Goal: Communication & Community: Answer question/provide support

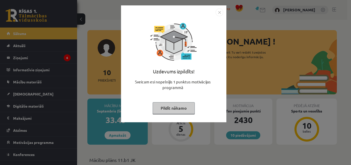
click at [219, 12] on img "Close" at bounding box center [220, 12] width 8 height 8
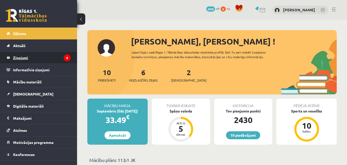
click at [47, 58] on legend "Ziņojumi 6" at bounding box center [42, 58] width 58 height 12
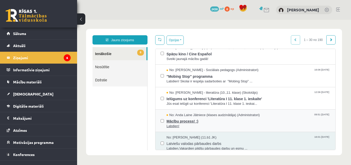
click at [199, 122] on span "Mācību process! :)" at bounding box center [248, 120] width 164 height 6
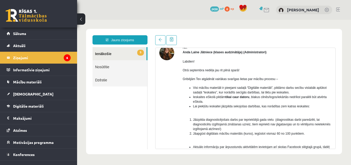
scroll to position [51, 0]
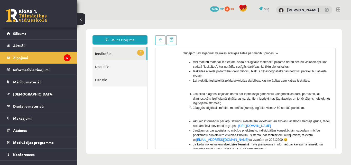
click at [128, 54] on link "5 Ienākošie" at bounding box center [119, 53] width 54 height 13
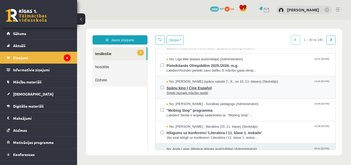
scroll to position [26, 0]
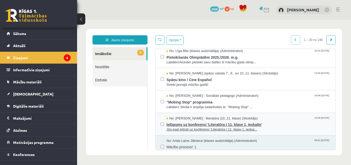
click at [190, 123] on span "Ielūgums uz konferenci 'Literatūra I 11. klase 1. ieskaite'" at bounding box center [248, 123] width 164 height 6
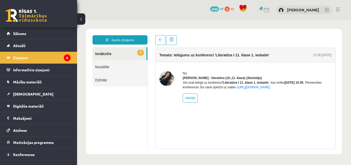
scroll to position [0, 0]
click at [108, 49] on link "4 Ienākošie" at bounding box center [119, 53] width 54 height 13
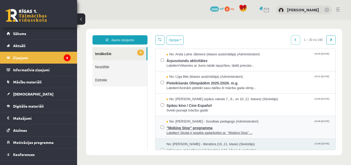
click at [178, 127] on span ""Mobing Stop" programma" at bounding box center [248, 127] width 164 height 6
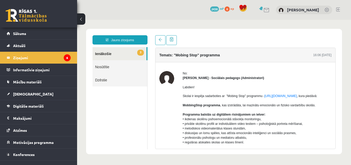
click at [114, 54] on link "3 Ienākošie" at bounding box center [119, 53] width 54 height 13
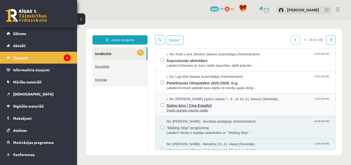
click at [180, 99] on span "No: [PERSON_NAME] (spāņu valoda 7., 8., un 10.,11. klases) (Skolotājs)" at bounding box center [221, 99] width 111 height 5
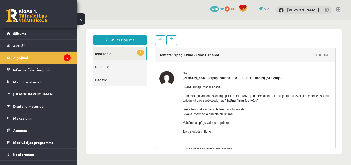
click at [123, 49] on link "2 Ienākošie" at bounding box center [119, 53] width 54 height 13
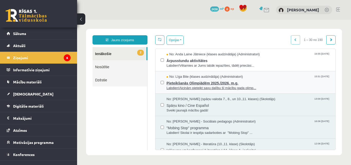
click at [203, 83] on span "Pieteikšanās Olimpiādēm 2025./2026. m.g." at bounding box center [248, 82] width 164 height 6
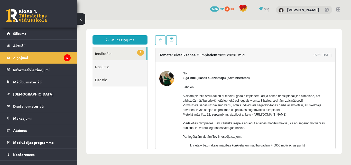
click at [118, 57] on link "1 Ienākošie" at bounding box center [119, 53] width 54 height 13
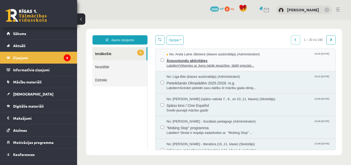
click at [193, 61] on span "Ārpusstundu aktivitātes" at bounding box center [248, 60] width 164 height 6
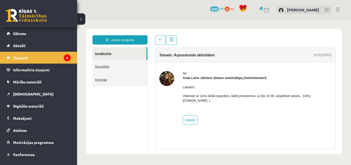
click at [109, 58] on link "Ienākošie" at bounding box center [119, 53] width 54 height 13
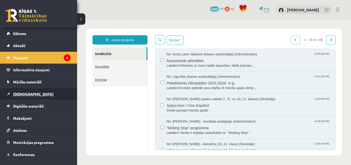
click at [24, 95] on span "[DEMOGRAPHIC_DATA]" at bounding box center [33, 93] width 40 height 5
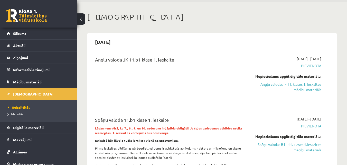
scroll to position [26, 0]
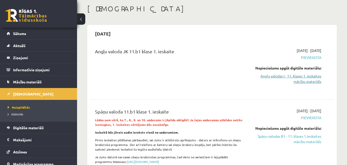
click at [289, 78] on link "Angļu valodas I - 11. klases 1. ieskaites mācību materiāls" at bounding box center [286, 78] width 70 height 11
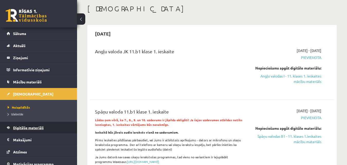
click at [21, 129] on span "Digitālie materiāli" at bounding box center [28, 127] width 31 height 5
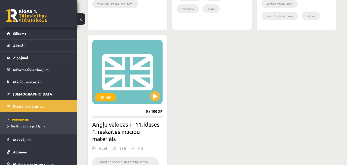
scroll to position [617, 0]
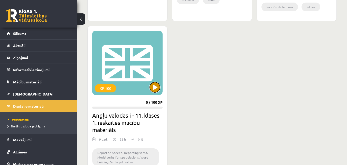
click at [158, 84] on button at bounding box center [155, 87] width 10 height 10
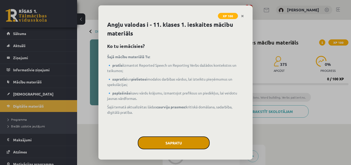
click at [157, 141] on button "Sapratu" at bounding box center [174, 142] width 72 height 13
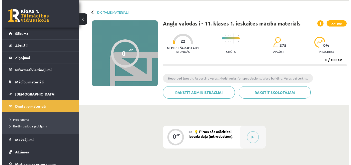
scroll to position [51, 0]
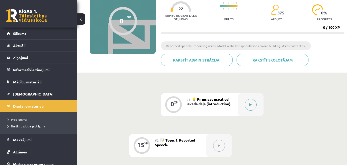
click at [245, 106] on button at bounding box center [251, 105] width 12 height 12
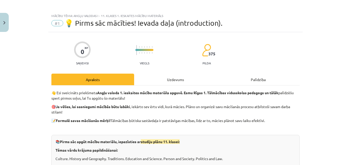
scroll to position [0, 0]
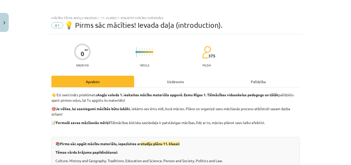
click at [170, 83] on div "Uzdevums" at bounding box center [175, 82] width 83 height 12
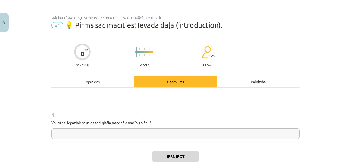
scroll to position [13, 0]
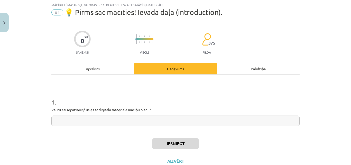
click at [151, 123] on input "text" at bounding box center [175, 120] width 248 height 11
type input "*"
type input "**"
click at [188, 148] on button "Iesniegt" at bounding box center [175, 143] width 47 height 11
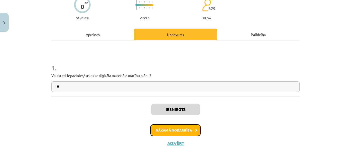
click at [178, 132] on button "Nākamā nodarbība" at bounding box center [175, 130] width 50 height 12
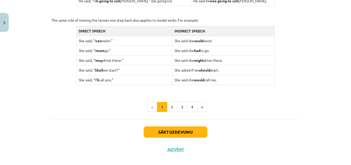
scroll to position [530, 0]
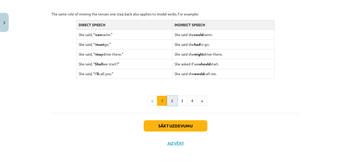
click at [168, 102] on button "2" at bounding box center [172, 101] width 10 height 10
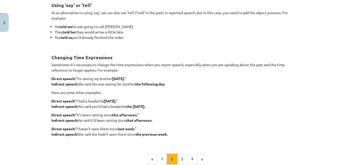
scroll to position [129, 0]
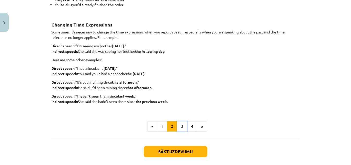
drag, startPoint x: 177, startPoint y: 125, endPoint x: 174, endPoint y: 123, distance: 3.9
click at [177, 124] on button "3" at bounding box center [182, 126] width 10 height 10
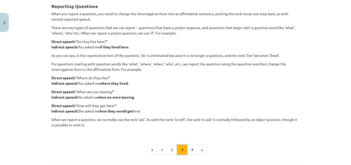
scroll to position [92, 0]
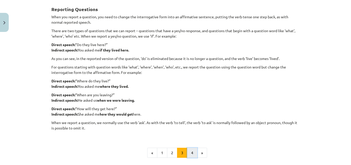
click at [193, 152] on button "4" at bounding box center [192, 152] width 10 height 10
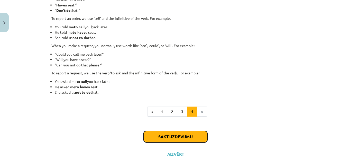
click at [191, 135] on button "Sākt uzdevumu" at bounding box center [176, 136] width 64 height 11
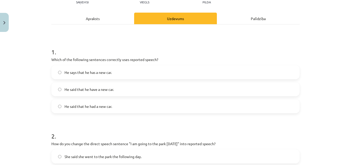
scroll to position [64, 0]
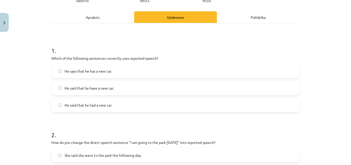
click at [149, 108] on label "He said that he had a new car." at bounding box center [175, 104] width 247 height 13
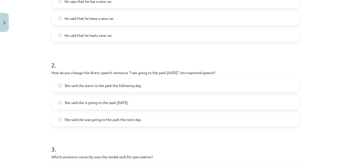
scroll to position [141, 0]
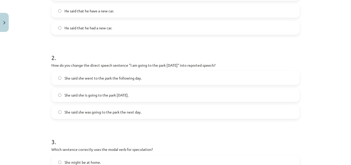
click at [103, 99] on label "She said she is going to the park tomorrow." at bounding box center [175, 94] width 247 height 13
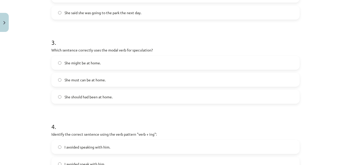
scroll to position [244, 0]
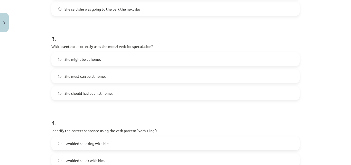
click at [120, 57] on label "She might be at home." at bounding box center [175, 59] width 247 height 13
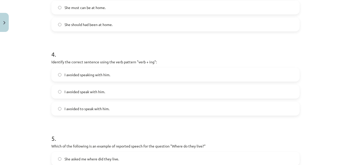
scroll to position [321, 0]
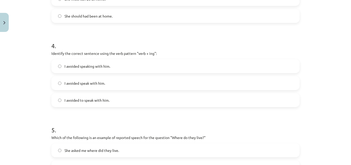
click at [113, 71] on label "I avoided speaking with him." at bounding box center [175, 66] width 247 height 13
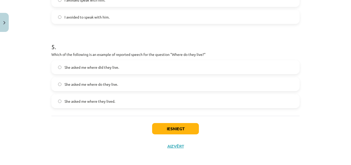
scroll to position [407, 0]
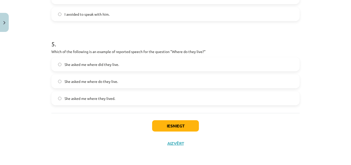
click at [109, 81] on span "She asked me where do they live." at bounding box center [90, 81] width 53 height 5
click at [167, 126] on button "Iesniegt" at bounding box center [175, 125] width 47 height 11
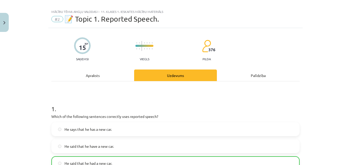
scroll to position [0, 0]
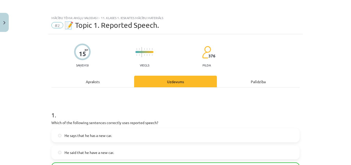
click at [87, 81] on div "Apraksts" at bounding box center [92, 82] width 83 height 12
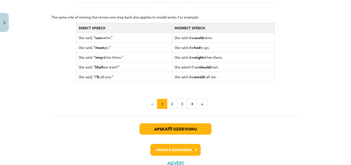
scroll to position [546, 0]
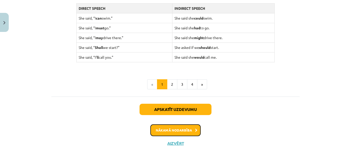
click at [189, 135] on button "Nākamā nodarbība" at bounding box center [175, 130] width 50 height 12
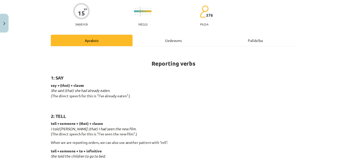
scroll to position [90, 0]
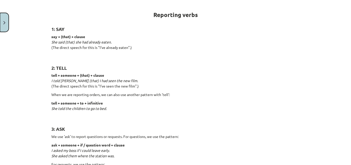
click at [4, 21] on img "Close" at bounding box center [4, 22] width 2 height 3
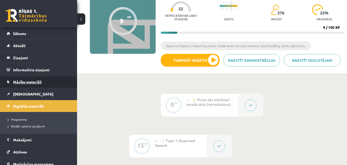
click at [24, 81] on span "Mācību materiāli" at bounding box center [27, 81] width 29 height 5
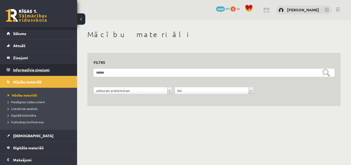
click at [30, 73] on legend "Informatīvie ziņojumi 0" at bounding box center [42, 70] width 58 height 12
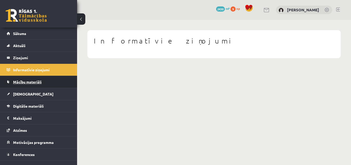
click at [28, 82] on span "Mācību materiāli" at bounding box center [27, 81] width 29 height 5
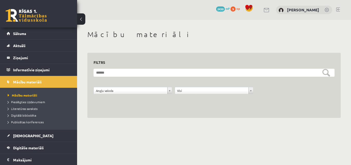
drag, startPoint x: 351, startPoint y: 43, endPoint x: 330, endPoint y: 66, distance: 30.9
click at [310, 61] on div "**********" at bounding box center [214, 74] width 274 height 108
click at [351, 71] on div "**********" at bounding box center [214, 74] width 274 height 108
click at [296, 42] on div "**********" at bounding box center [214, 74] width 274 height 108
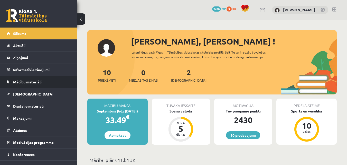
click at [28, 79] on link "Mācību materiāli" at bounding box center [39, 82] width 64 height 12
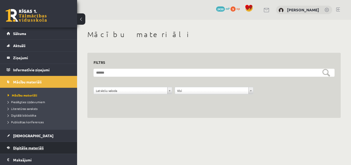
click at [26, 149] on span "Digitālie materiāli" at bounding box center [28, 147] width 31 height 5
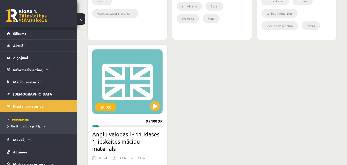
scroll to position [617, 0]
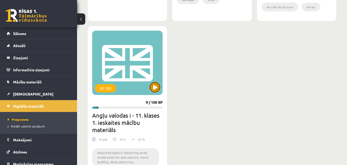
click at [157, 91] on button at bounding box center [155, 87] width 10 height 10
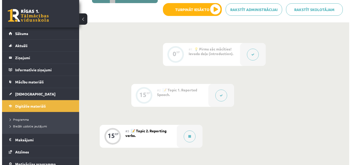
scroll to position [103, 0]
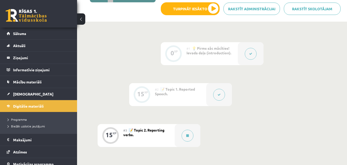
click at [220, 96] on button at bounding box center [219, 95] width 12 height 12
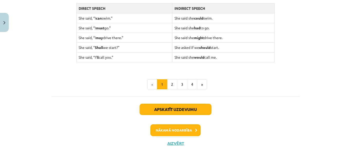
scroll to position [520, 0]
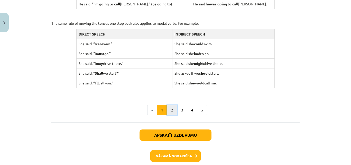
click at [173, 111] on button "2" at bounding box center [172, 110] width 10 height 10
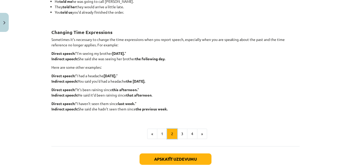
scroll to position [171, 0]
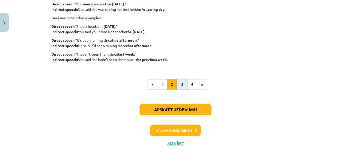
click at [183, 83] on button "3" at bounding box center [182, 84] width 10 height 10
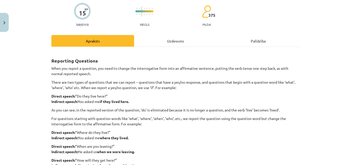
scroll to position [66, 0]
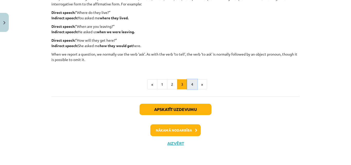
click at [189, 81] on button "4" at bounding box center [192, 84] width 10 height 10
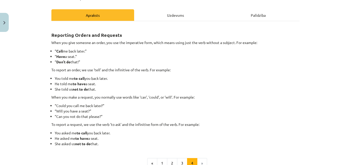
click at [181, 17] on div "Uzdevums" at bounding box center [175, 15] width 83 height 12
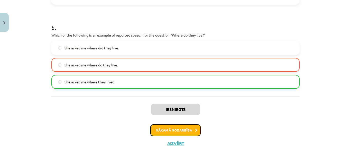
click at [192, 131] on button "Nākamā nodarbība" at bounding box center [175, 130] width 50 height 12
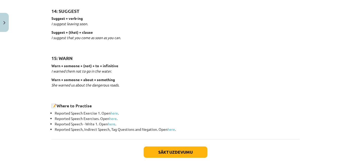
scroll to position [827, 0]
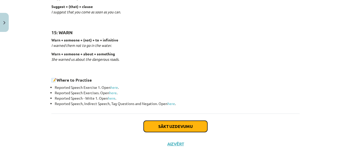
click at [160, 125] on button "Sākt uzdevumu" at bounding box center [176, 125] width 64 height 11
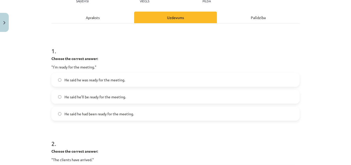
scroll to position [64, 0]
click at [126, 81] on label "He said he was ready for the meeting." at bounding box center [175, 79] width 247 height 13
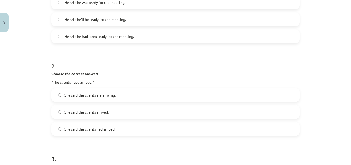
scroll to position [167, 0]
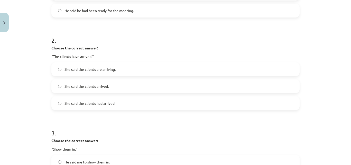
click at [123, 88] on label "She said the clients arrived." at bounding box center [175, 86] width 247 height 13
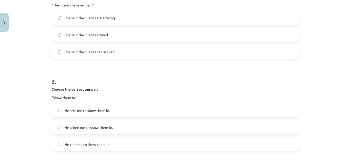
scroll to position [193, 0]
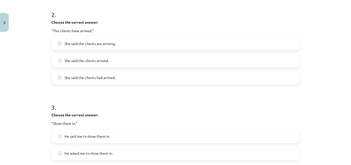
click at [97, 79] on span "She said the clients had arrived." at bounding box center [89, 77] width 51 height 5
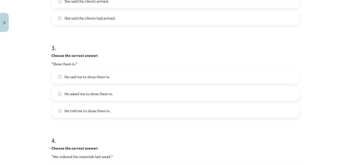
scroll to position [270, 0]
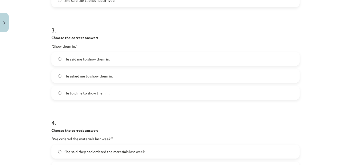
click at [69, 95] on span "He told me to show them in." at bounding box center [87, 92] width 46 height 5
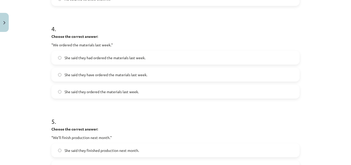
scroll to position [372, 0]
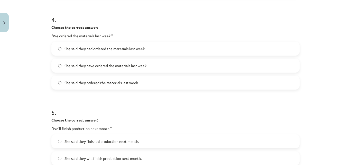
click at [115, 68] on span "She said they have ordered the materials last week." at bounding box center [105, 65] width 83 height 5
click at [120, 43] on label "She said they had ordered the materials last week." at bounding box center [175, 48] width 247 height 13
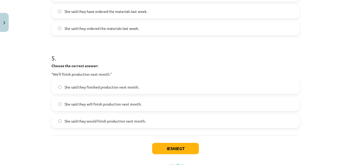
scroll to position [449, 0]
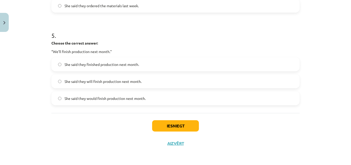
click at [127, 82] on span "She said they will finish production next month." at bounding box center [102, 81] width 77 height 5
click at [178, 126] on button "Iesniegt" at bounding box center [175, 125] width 47 height 11
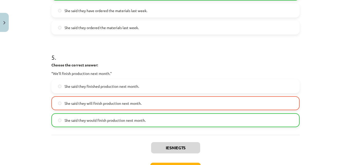
scroll to position [466, 0]
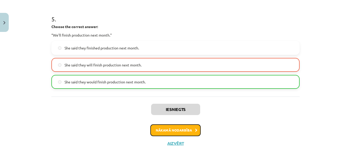
click at [177, 131] on button "Nākamā nodarbība" at bounding box center [175, 130] width 50 height 12
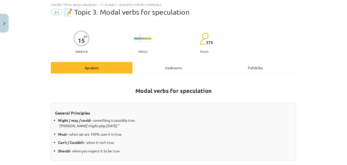
scroll to position [13, 0]
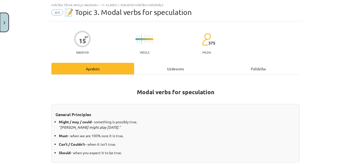
click at [0, 26] on button "Close" at bounding box center [4, 22] width 9 height 19
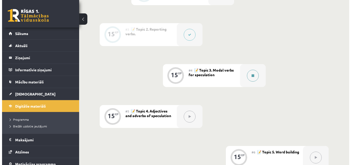
scroll to position [180, 0]
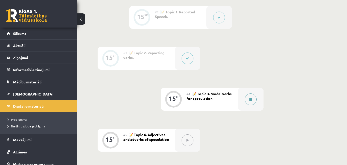
click at [257, 101] on div at bounding box center [251, 99] width 26 height 23
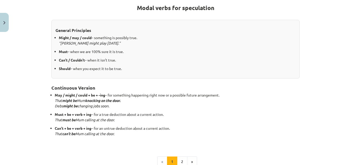
scroll to position [132, 0]
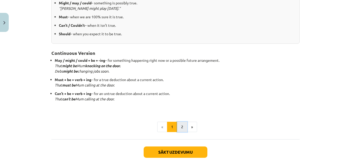
click at [182, 126] on button "2" at bounding box center [182, 127] width 10 height 10
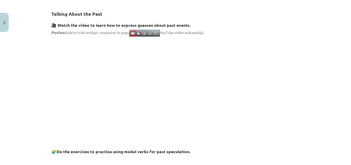
scroll to position [89, 0]
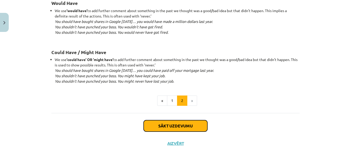
click at [179, 120] on button "Sākt uzdevumu" at bounding box center [176, 125] width 64 height 11
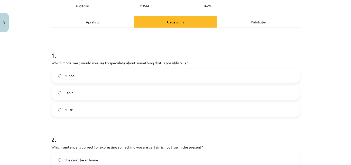
scroll to position [64, 0]
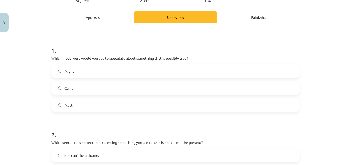
click at [92, 18] on div "Apraksts" at bounding box center [92, 17] width 83 height 12
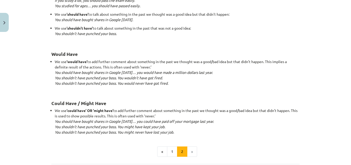
scroll to position [526, 0]
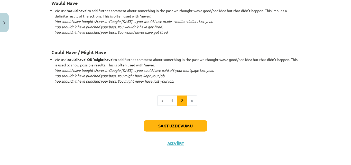
click at [170, 98] on button "1" at bounding box center [172, 100] width 10 height 10
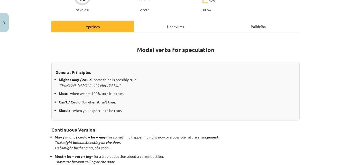
scroll to position [41, 0]
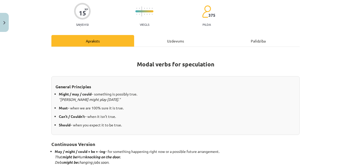
click at [160, 34] on div "15 XP Saņemsi Viegls 375 pilda Apraksts Uzdevums Palīdzība Modal verbs for spec…" at bounding box center [175, 131] width 254 height 275
click at [167, 41] on div "Uzdevums" at bounding box center [175, 41] width 83 height 12
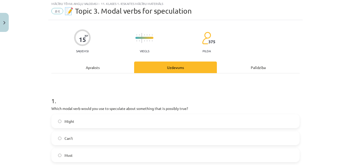
scroll to position [13, 0]
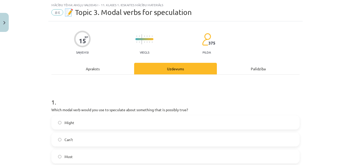
click at [76, 156] on label "Must" at bounding box center [175, 156] width 247 height 13
click at [94, 122] on label "Might" at bounding box center [175, 122] width 247 height 13
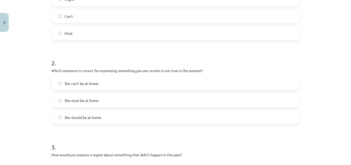
scroll to position [141, 0]
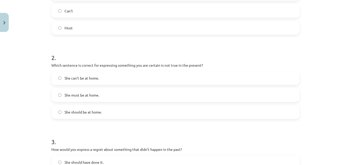
click at [130, 77] on label "She can't be at home." at bounding box center [175, 77] width 247 height 13
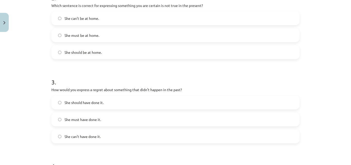
scroll to position [218, 0]
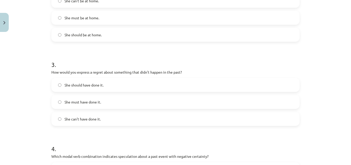
click at [101, 87] on span "She should have done it." at bounding box center [83, 84] width 39 height 5
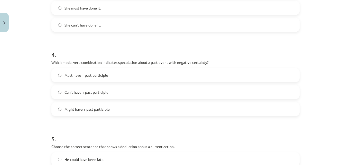
scroll to position [321, 0]
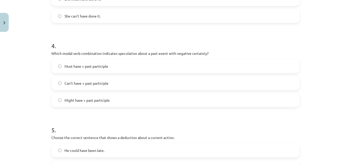
click at [104, 83] on span "Can't have + past participle" at bounding box center [86, 82] width 44 height 5
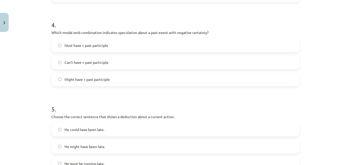
scroll to position [407, 0]
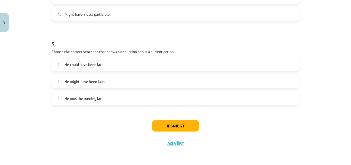
click at [110, 99] on label "He must be running late." at bounding box center [175, 98] width 247 height 13
click at [186, 129] on button "Iesniegt" at bounding box center [175, 125] width 47 height 11
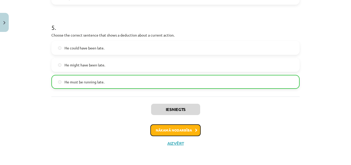
click at [183, 127] on button "Nākamā nodarbība" at bounding box center [175, 130] width 50 height 12
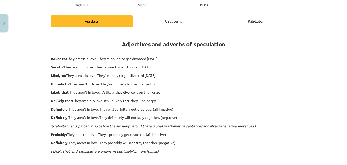
scroll to position [0, 0]
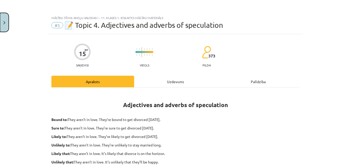
click at [5, 26] on button "Close" at bounding box center [4, 22] width 9 height 19
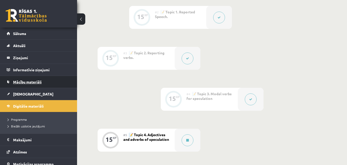
click at [33, 81] on span "Mācību materiāli" at bounding box center [27, 81] width 29 height 5
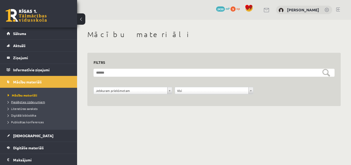
click at [46, 99] on li "Pieslēgties Uzdevumiem" at bounding box center [40, 101] width 64 height 7
click at [43, 100] on link "Pieslēgties Uzdevumiem" at bounding box center [40, 101] width 64 height 5
click at [26, 107] on span "Literatūras saraksts" at bounding box center [23, 108] width 30 height 4
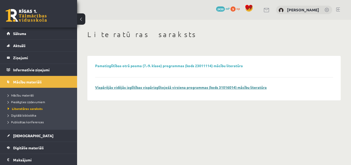
click at [165, 89] on link "Vispārējās vidējās izglītības vispārizglītojošā virziena programmas (kods 31016…" at bounding box center [181, 87] width 172 height 5
click at [23, 116] on span "Digitālā bibliotēka" at bounding box center [22, 115] width 29 height 4
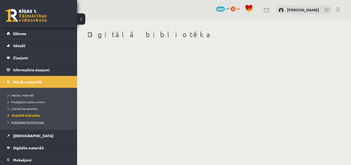
click at [30, 123] on link "Publicētas konferences" at bounding box center [40, 121] width 64 height 5
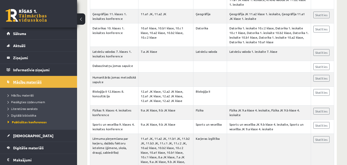
click at [40, 83] on span "Mācību materiāli" at bounding box center [27, 81] width 29 height 5
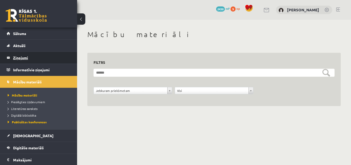
click at [23, 60] on legend "Ziņojumi 0" at bounding box center [42, 58] width 58 height 12
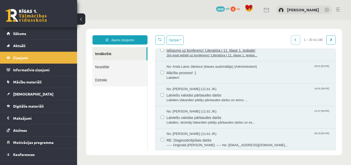
scroll to position [103, 0]
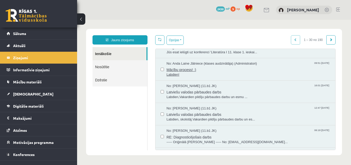
click at [175, 71] on span "Mācību process! :)" at bounding box center [248, 69] width 164 height 6
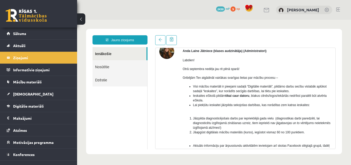
scroll to position [26, 0]
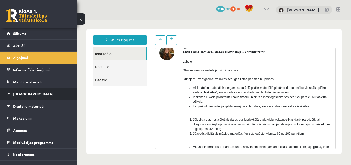
click at [21, 93] on span "[DEMOGRAPHIC_DATA]" at bounding box center [33, 93] width 40 height 5
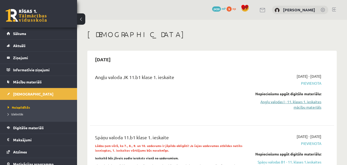
click at [307, 100] on link "Angļu valodas I - 11. klases 1. ieskaites mācību materiāls" at bounding box center [286, 104] width 70 height 11
click at [311, 82] on span "Pievienota" at bounding box center [286, 82] width 70 height 5
click at [307, 83] on span "Pievienota" at bounding box center [286, 82] width 70 height 5
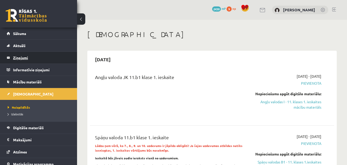
click at [23, 59] on legend "Ziņojumi 0" at bounding box center [42, 58] width 58 height 12
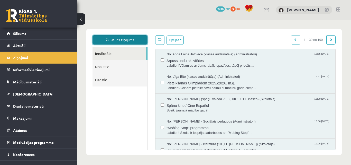
click at [109, 36] on link "Jauns ziņojums" at bounding box center [119, 39] width 55 height 9
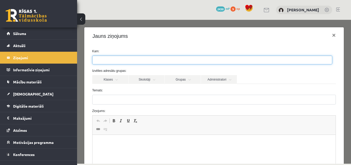
click at [130, 64] on ul at bounding box center [211, 60] width 239 height 8
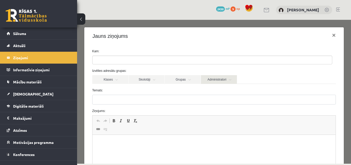
click at [235, 78] on link "Administratori" at bounding box center [219, 79] width 36 height 9
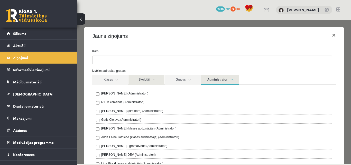
click at [160, 77] on link "Skolotāji" at bounding box center [146, 80] width 36 height 10
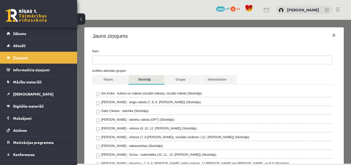
click at [157, 80] on link "Skolotāji" at bounding box center [146, 80] width 36 height 10
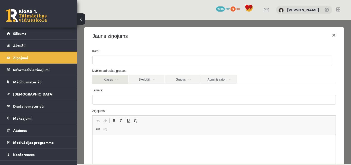
click at [116, 81] on link "Klases" at bounding box center [110, 79] width 36 height 9
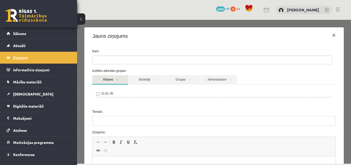
click at [116, 81] on link "Klases" at bounding box center [110, 80] width 36 height 10
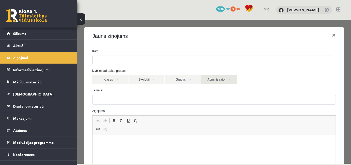
click at [210, 81] on link "Administratori" at bounding box center [219, 79] width 36 height 9
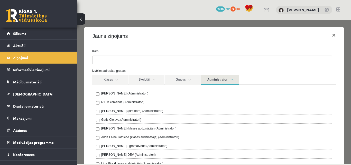
click at [203, 79] on link "Administratori" at bounding box center [220, 80] width 38 height 10
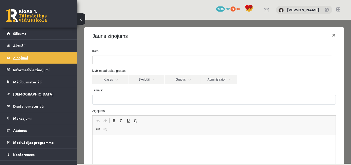
click at [27, 59] on legend "Ziņojumi 0" at bounding box center [42, 58] width 58 height 12
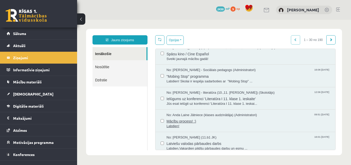
click at [190, 118] on span "Mācību process! :)" at bounding box center [248, 120] width 164 height 6
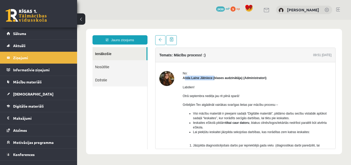
drag, startPoint x: 185, startPoint y: 78, endPoint x: 213, endPoint y: 78, distance: 28.5
click at [213, 78] on strong "Anda Laine Jātniece (klases audzinātāja) (Administratori)" at bounding box center [225, 78] width 84 height 4
click at [207, 88] on p "Labdien!" at bounding box center [257, 87] width 149 height 5
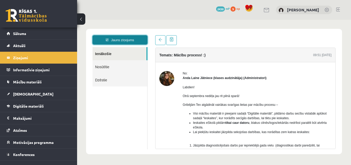
click at [124, 41] on link "Jauns ziņojums" at bounding box center [119, 39] width 55 height 9
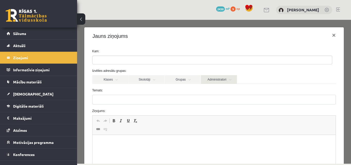
click at [217, 79] on link "Administratori" at bounding box center [219, 79] width 36 height 9
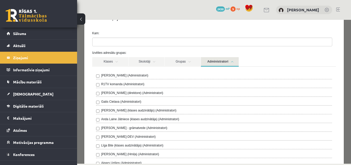
scroll to position [26, 0]
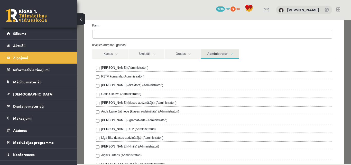
click at [124, 110] on label "Anda Laine Jātniece (klases audzinātāja) (Administratori)" at bounding box center [140, 111] width 78 height 5
click at [310, 44] on label "Izvēlies adresātu grupas:" at bounding box center [213, 45] width 251 height 5
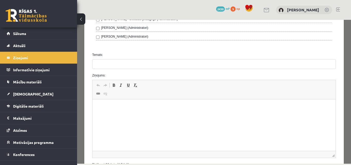
scroll to position [206, 0]
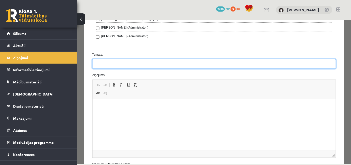
click at [169, 68] on input "Temats:" at bounding box center [214, 64] width 244 height 10
type input "*********"
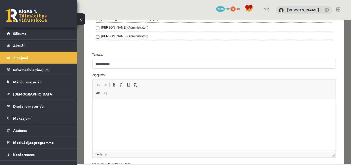
click at [197, 102] on html at bounding box center [213, 107] width 243 height 16
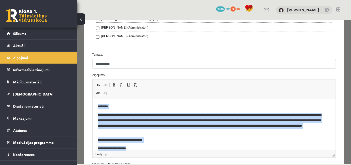
scroll to position [6, 0]
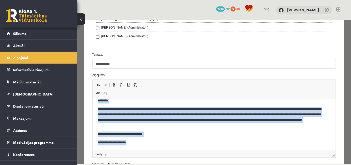
drag, startPoint x: 96, startPoint y: 106, endPoint x: 164, endPoint y: 230, distance: 141.6
click at [148, 150] on html "**********" at bounding box center [213, 122] width 243 height 58
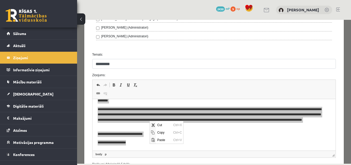
scroll to position [0, 0]
click at [165, 131] on span "Copy" at bounding box center [164, 131] width 16 height 7
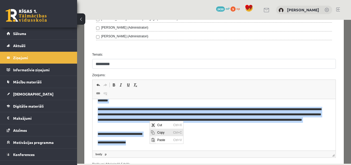
copy body "**********"
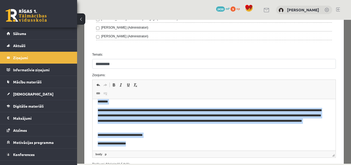
click at [268, 133] on p "**********" at bounding box center [209, 134] width 225 height 5
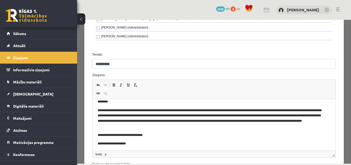
click at [164, 109] on p "**********" at bounding box center [209, 118] width 225 height 21
click at [157, 124] on p "**********" at bounding box center [209, 118] width 225 height 21
click at [138, 115] on p "**********" at bounding box center [209, 118] width 225 height 21
click at [161, 107] on body "**********" at bounding box center [213, 122] width 233 height 47
click at [174, 116] on p "**********" at bounding box center [209, 118] width 225 height 21
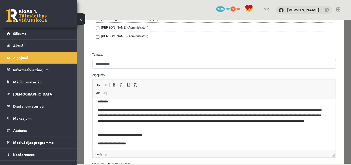
click at [149, 116] on p "**********" at bounding box center [209, 118] width 225 height 21
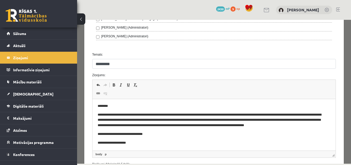
scroll to position [1, 0]
click at [120, 119] on p "**********" at bounding box center [209, 120] width 225 height 16
click at [146, 119] on p "**********" at bounding box center [209, 120] width 225 height 16
click at [159, 119] on p "**********" at bounding box center [209, 120] width 225 height 16
click at [181, 119] on p "**********" at bounding box center [209, 120] width 225 height 16
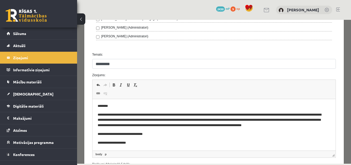
click at [194, 119] on p "**********" at bounding box center [209, 120] width 225 height 16
click at [196, 119] on p "**********" at bounding box center [209, 120] width 225 height 16
click at [194, 118] on p "**********" at bounding box center [209, 120] width 225 height 16
click at [226, 119] on p "**********" at bounding box center [209, 120] width 225 height 16
click at [226, 118] on p "**********" at bounding box center [209, 120] width 225 height 16
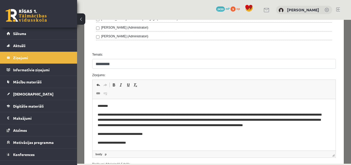
click at [292, 120] on p "**********" at bounding box center [209, 120] width 225 height 16
click at [301, 119] on p "**********" at bounding box center [209, 120] width 225 height 16
click at [302, 120] on p "**********" at bounding box center [209, 120] width 225 height 16
click at [115, 127] on p "**********" at bounding box center [209, 120] width 225 height 16
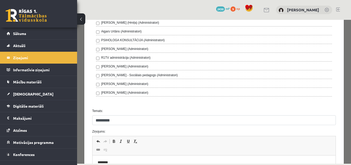
scroll to position [254, 0]
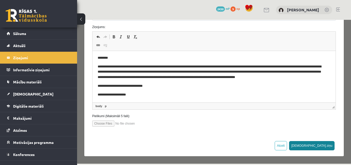
click at [324, 144] on button "Sūtīt ziņu" at bounding box center [312, 145] width 46 height 9
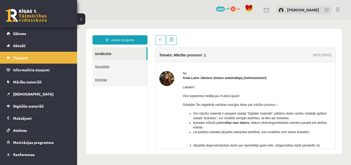
scroll to position [0, 0]
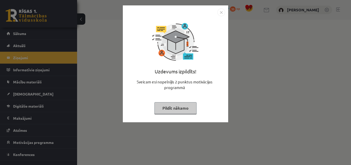
click at [221, 10] on img "Close" at bounding box center [221, 12] width 8 height 8
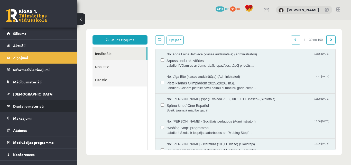
click at [21, 106] on span "Digitālie materiāli" at bounding box center [28, 106] width 31 height 5
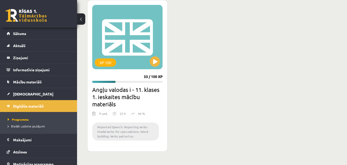
scroll to position [668, 0]
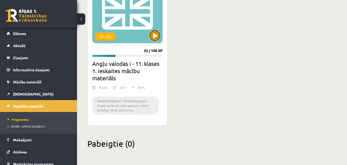
click at [155, 31] on button at bounding box center [155, 35] width 10 height 10
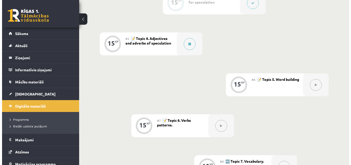
scroll to position [308, 0]
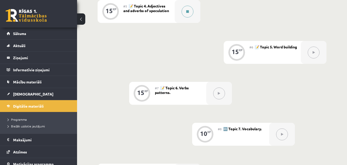
click at [180, 15] on div at bounding box center [188, 11] width 26 height 23
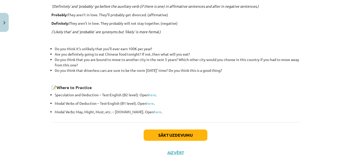
scroll to position [190, 0]
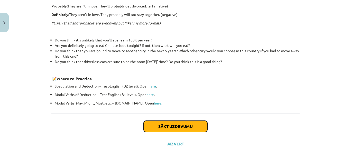
click at [195, 129] on button "Sākt uzdevumu" at bounding box center [176, 125] width 64 height 11
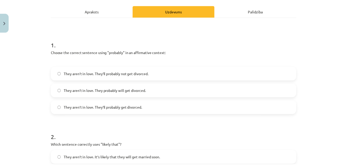
scroll to position [90, 0]
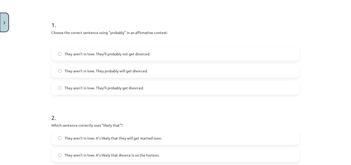
click at [8, 23] on button "Close" at bounding box center [4, 22] width 9 height 19
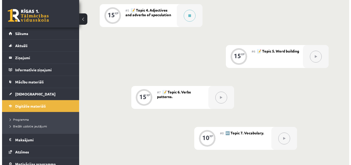
scroll to position [257, 0]
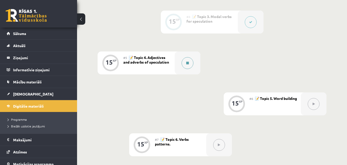
click at [188, 62] on icon at bounding box center [187, 62] width 3 height 3
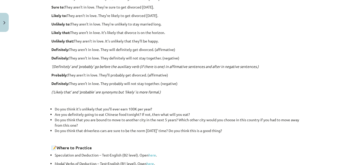
scroll to position [77, 0]
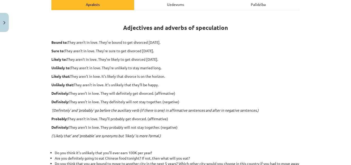
click at [171, 7] on div "Uzdevums" at bounding box center [175, 4] width 83 height 12
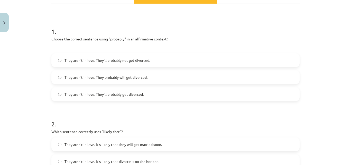
scroll to position [90, 0]
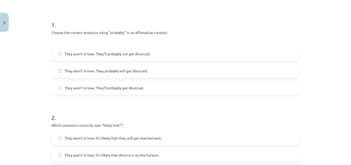
click at [119, 55] on span "They aren’t in love. They’ll probably not get divorced." at bounding box center [107, 53] width 86 height 5
click at [112, 91] on label "They aren’t in love. They’ll probably get divorced." at bounding box center [175, 87] width 247 height 13
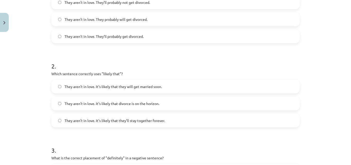
scroll to position [167, 0]
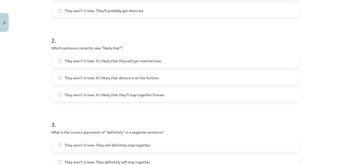
click at [183, 75] on label "They aren’t in love. It’s likely that divorce is on the horizon." at bounding box center [175, 77] width 247 height 13
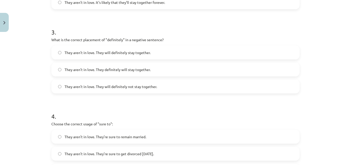
scroll to position [270, 0]
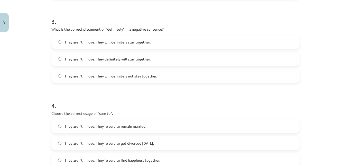
click at [117, 53] on label "They aren’t in love. They definitely will stay together." at bounding box center [175, 58] width 247 height 13
click at [131, 75] on span "They aren’t in love. They will definitely not stay together." at bounding box center [110, 75] width 92 height 5
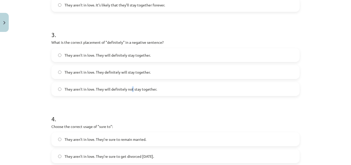
scroll to position [244, 0]
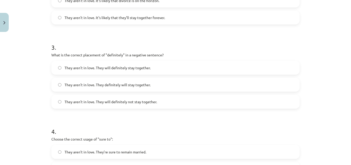
click at [179, 99] on label "They aren’t in love. They will definitely not stay together." at bounding box center [175, 101] width 247 height 13
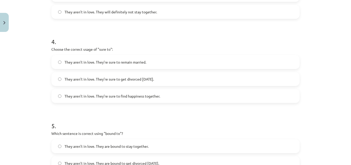
scroll to position [347, 0]
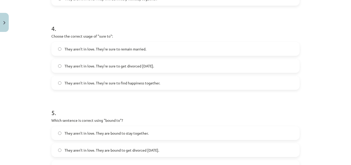
click at [123, 68] on span "They aren’t in love. They’re sure to get divorced within six months." at bounding box center [108, 65] width 89 height 5
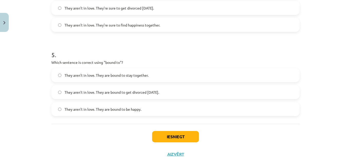
scroll to position [415, 0]
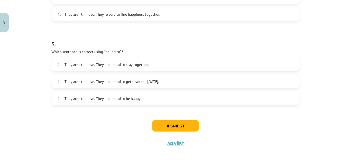
click at [147, 81] on span "They aren’t in love. They are bound to get divorced within six months." at bounding box center [111, 81] width 95 height 5
click at [178, 128] on button "Iesniegt" at bounding box center [175, 125] width 47 height 11
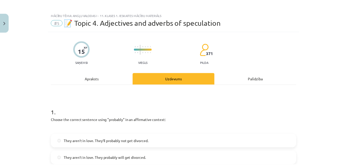
scroll to position [0, 0]
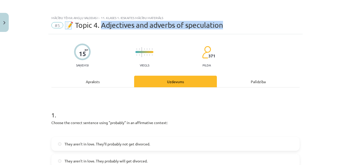
drag, startPoint x: 101, startPoint y: 27, endPoint x: 222, endPoint y: 27, distance: 121.3
click at [222, 27] on span "📝 Topic 4. Adjectives and adverbs of speculation" at bounding box center [143, 25] width 159 height 8
copy span "djectives and adverbs of speculation"
click at [3, 20] on button "Close" at bounding box center [4, 22] width 9 height 19
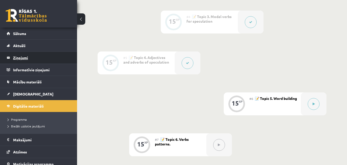
click at [28, 55] on legend "Ziņojumi 0" at bounding box center [42, 58] width 58 height 12
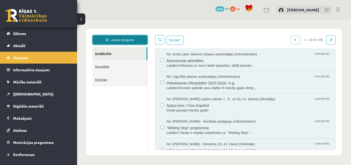
click at [113, 40] on link "Jauns ziņojums" at bounding box center [119, 39] width 55 height 9
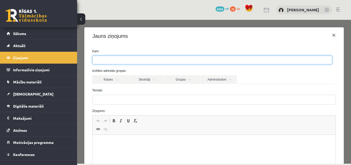
click at [146, 59] on ul at bounding box center [211, 60] width 239 height 8
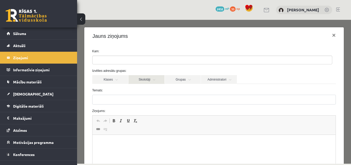
click at [152, 77] on link "Skolotāji" at bounding box center [146, 79] width 36 height 9
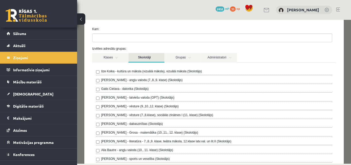
scroll to position [51, 0]
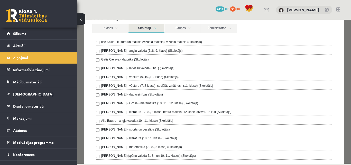
click at [132, 122] on label "Alla Bautre - angļu valoda (10., 11. klase) (Skolotājs)" at bounding box center [137, 120] width 72 height 5
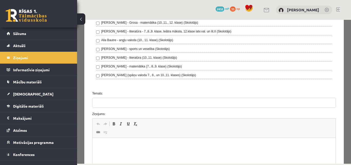
scroll to position [154, 0]
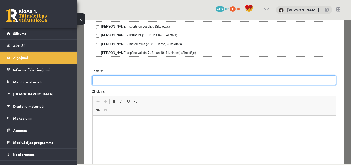
click at [119, 78] on input "Temats:" at bounding box center [214, 80] width 244 height 10
type input "*********"
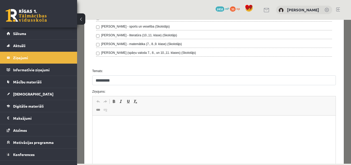
click at [250, 125] on p "Editor, wiswyg-editor-47024936631360-1757596130-224" at bounding box center [213, 122] width 233 height 5
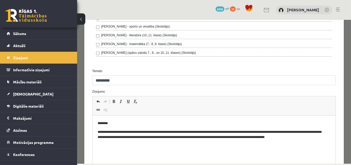
click at [269, 138] on p "**********" at bounding box center [211, 134] width 229 height 11
click at [270, 138] on p "**********" at bounding box center [211, 134] width 229 height 11
click at [296, 137] on p "**********" at bounding box center [211, 134] width 229 height 11
click at [319, 132] on p "**********" at bounding box center [211, 137] width 229 height 16
click at [321, 133] on p "**********" at bounding box center [211, 137] width 229 height 16
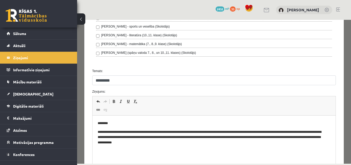
click at [322, 132] on p "**********" at bounding box center [211, 137] width 229 height 16
click at [322, 131] on p "**********" at bounding box center [211, 137] width 229 height 16
click at [109, 135] on p "**********" at bounding box center [211, 137] width 229 height 16
click at [202, 137] on p "**********" at bounding box center [211, 137] width 229 height 16
click at [163, 142] on p "**********" at bounding box center [211, 137] width 229 height 16
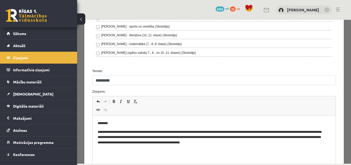
click at [319, 136] on p "**********" at bounding box center [211, 137] width 229 height 16
click at [234, 141] on p "**********" at bounding box center [211, 137] width 229 height 16
click at [235, 132] on p "**********" at bounding box center [211, 137] width 229 height 16
click at [276, 137] on p "**********" at bounding box center [211, 137] width 229 height 16
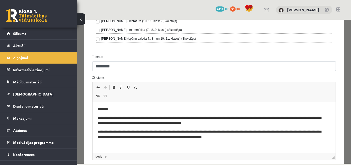
scroll to position [206, 0]
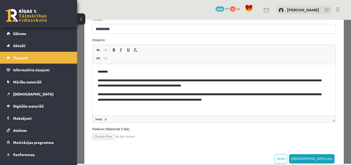
click at [243, 100] on p "**********" at bounding box center [211, 97] width 229 height 11
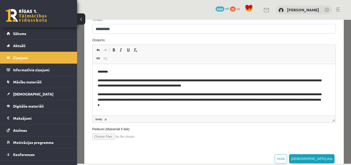
scroll to position [0, 0]
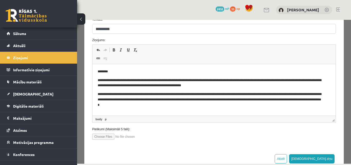
click at [168, 105] on p "**********" at bounding box center [209, 99] width 225 height 16
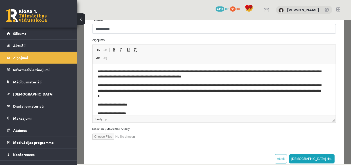
click at [172, 95] on p "**********" at bounding box center [209, 91] width 225 height 16
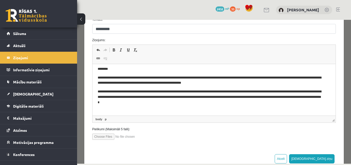
scroll to position [0, 0]
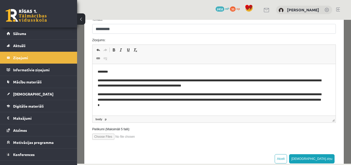
click at [126, 66] on html "**********" at bounding box center [213, 101] width 243 height 75
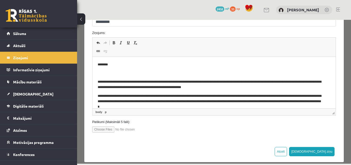
scroll to position [219, 0]
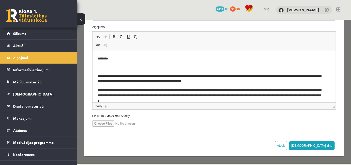
click at [251, 98] on p "**********" at bounding box center [209, 95] width 225 height 16
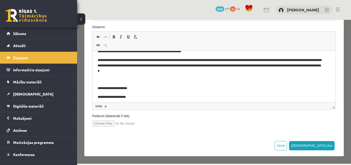
scroll to position [32, 0]
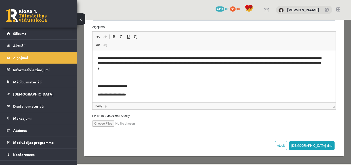
click at [238, 96] on p "**********" at bounding box center [209, 94] width 225 height 5
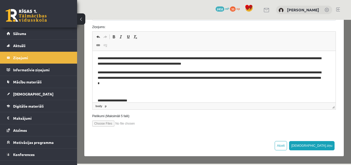
scroll to position [12, 0]
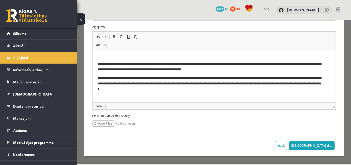
drag, startPoint x: 236, startPoint y: 65, endPoint x: 234, endPoint y: 62, distance: 3.9
click at [234, 62] on p "**********" at bounding box center [209, 66] width 225 height 11
click at [238, 62] on p "**********" at bounding box center [209, 66] width 225 height 11
click at [236, 64] on p "**********" at bounding box center [209, 66] width 225 height 11
click at [235, 62] on p "**********" at bounding box center [209, 66] width 225 height 11
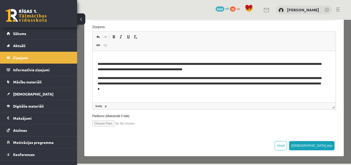
click at [297, 84] on p "**********" at bounding box center [209, 84] width 225 height 16
click at [324, 148] on button "Sūtīt ziņu" at bounding box center [312, 145] width 46 height 9
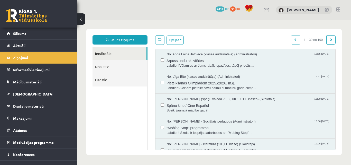
scroll to position [0, 0]
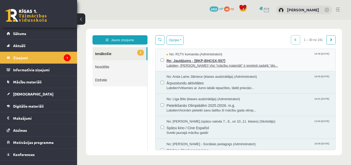
click at [218, 65] on span "Labdien, [PERSON_NAME]! Visi "mācību materiāli" ir ievietoti sadaļā "dig..." at bounding box center [248, 65] width 164 height 5
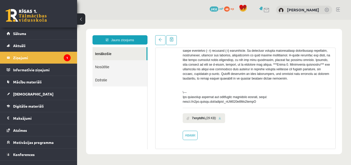
scroll to position [113, 0]
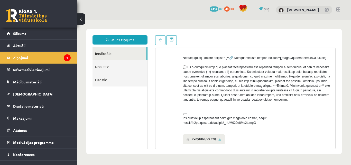
click at [219, 141] on link at bounding box center [219, 138] width 3 height 3
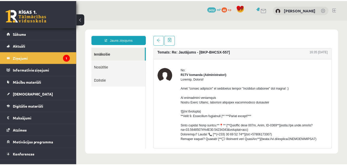
scroll to position [0, 0]
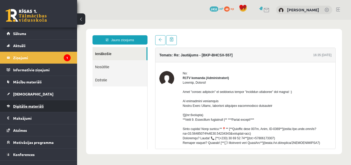
click at [23, 108] on span "Digitālie materiāli" at bounding box center [28, 106] width 31 height 5
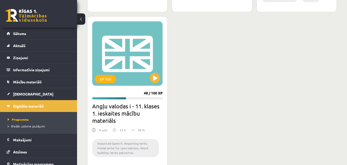
scroll to position [668, 0]
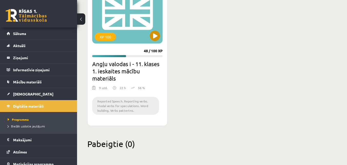
click at [149, 36] on div "XP 100" at bounding box center [127, 11] width 70 height 64
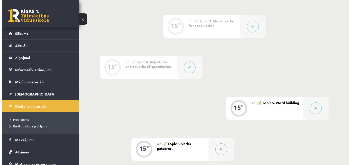
scroll to position [231, 0]
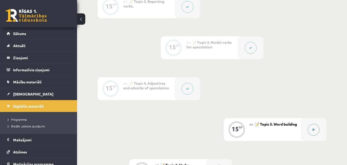
click at [314, 128] on icon at bounding box center [314, 129] width 2 height 3
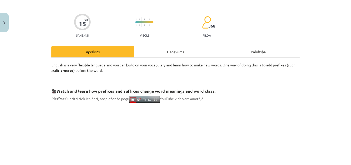
scroll to position [77, 0]
